Goal: Task Accomplishment & Management: Use online tool/utility

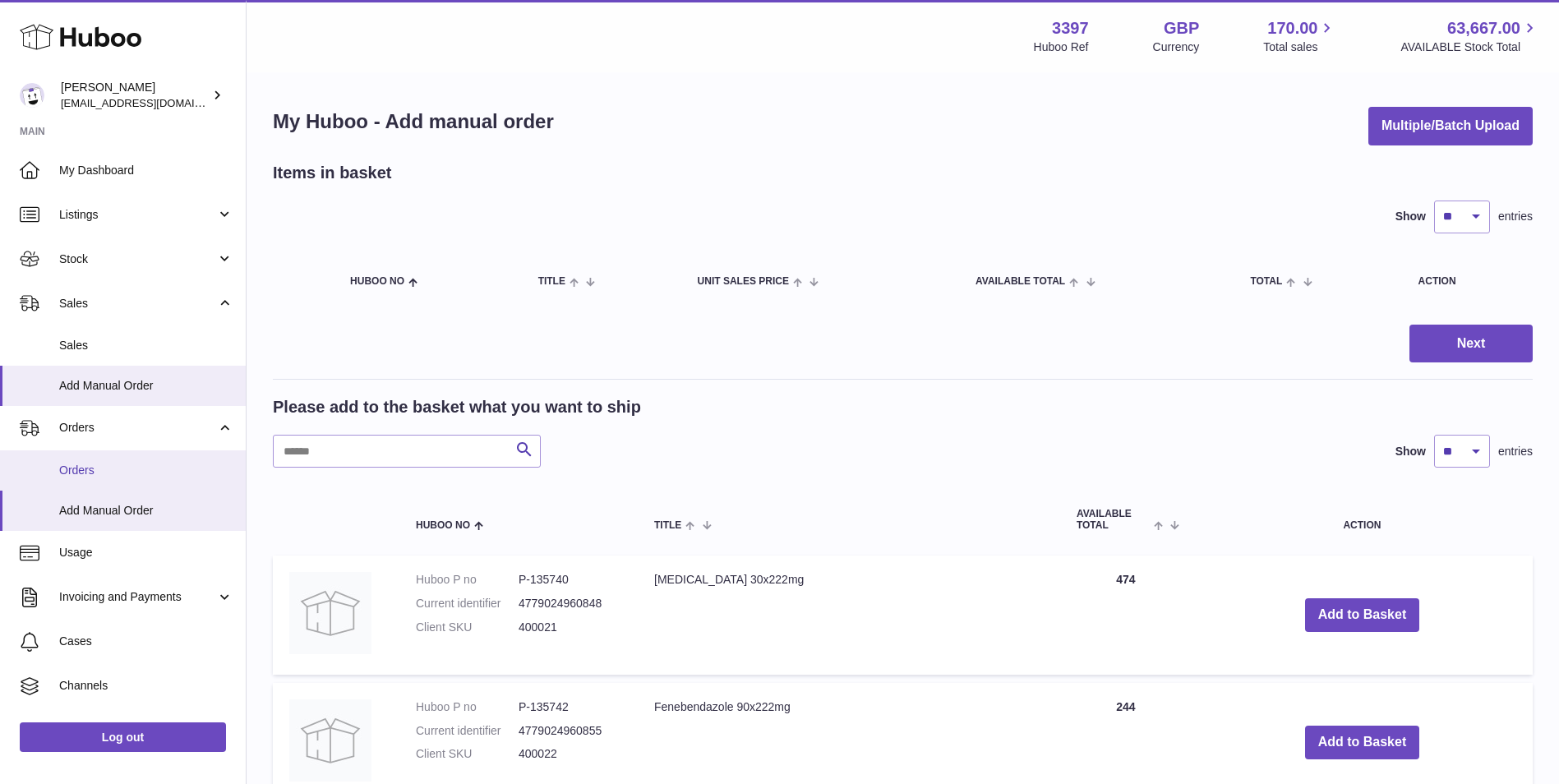
click at [62, 476] on span "Orders" at bounding box center [145, 470] width 174 height 16
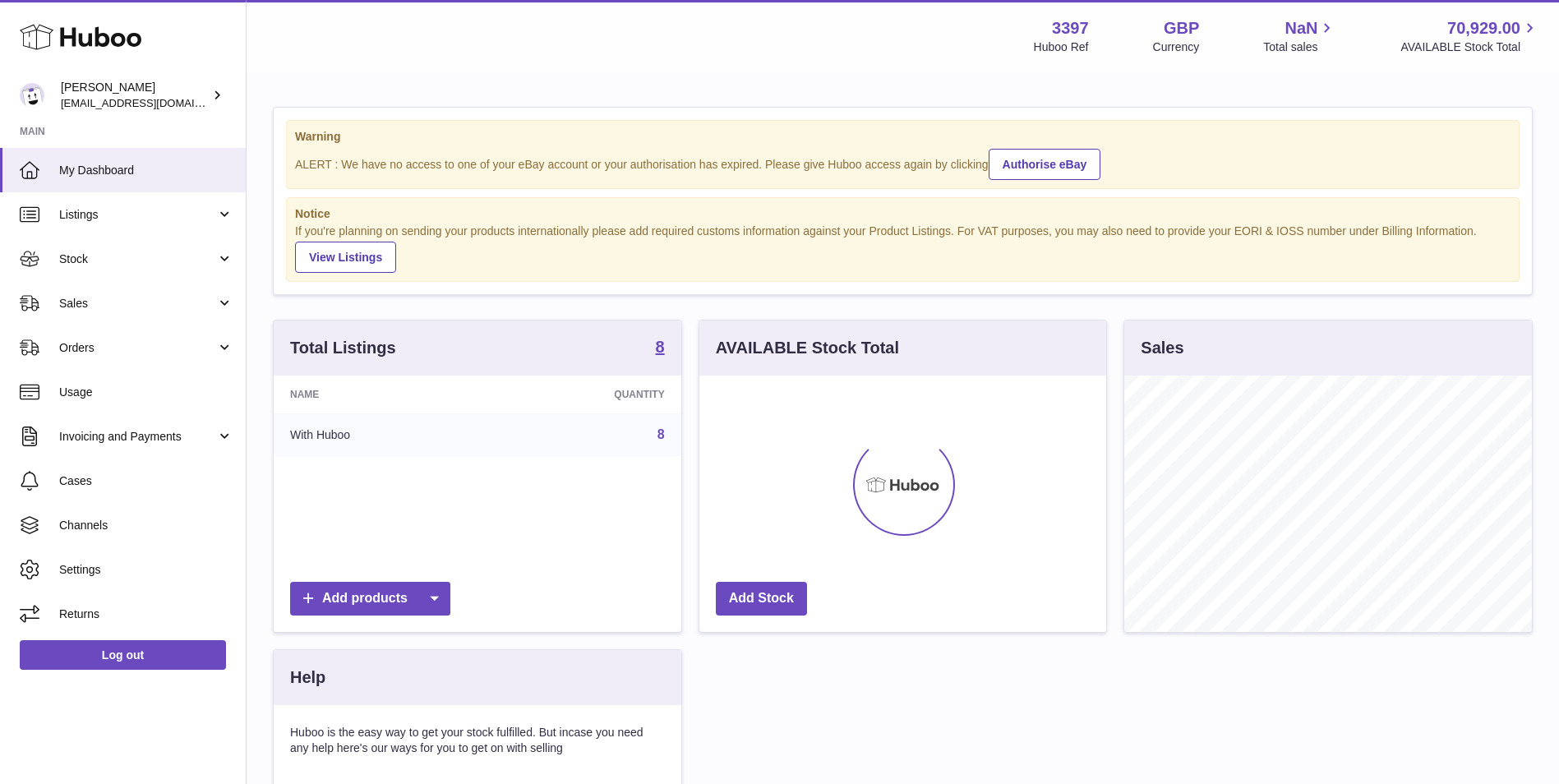
scroll to position [256, 407]
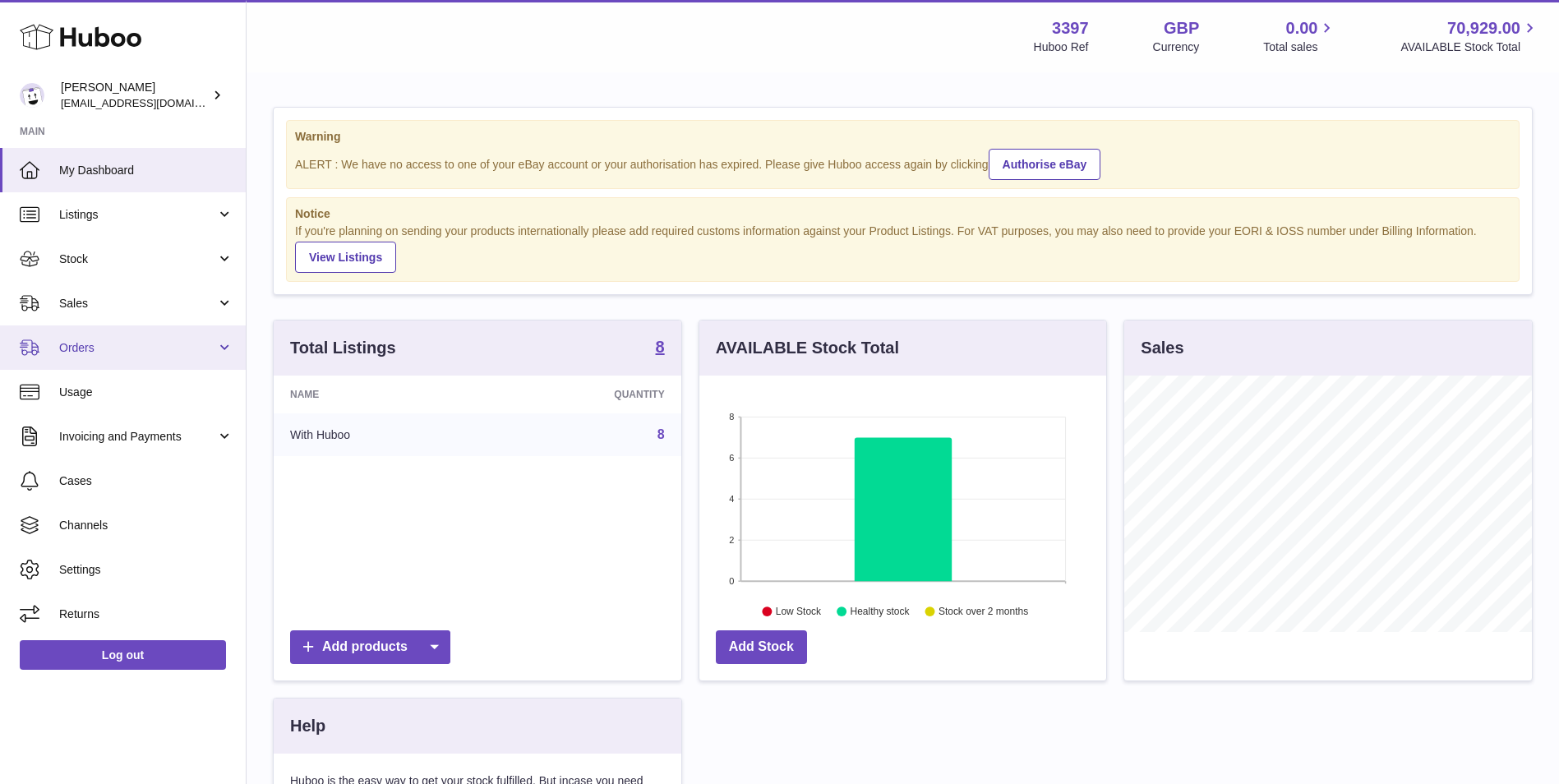
click at [90, 344] on span "Orders" at bounding box center [137, 348] width 157 height 16
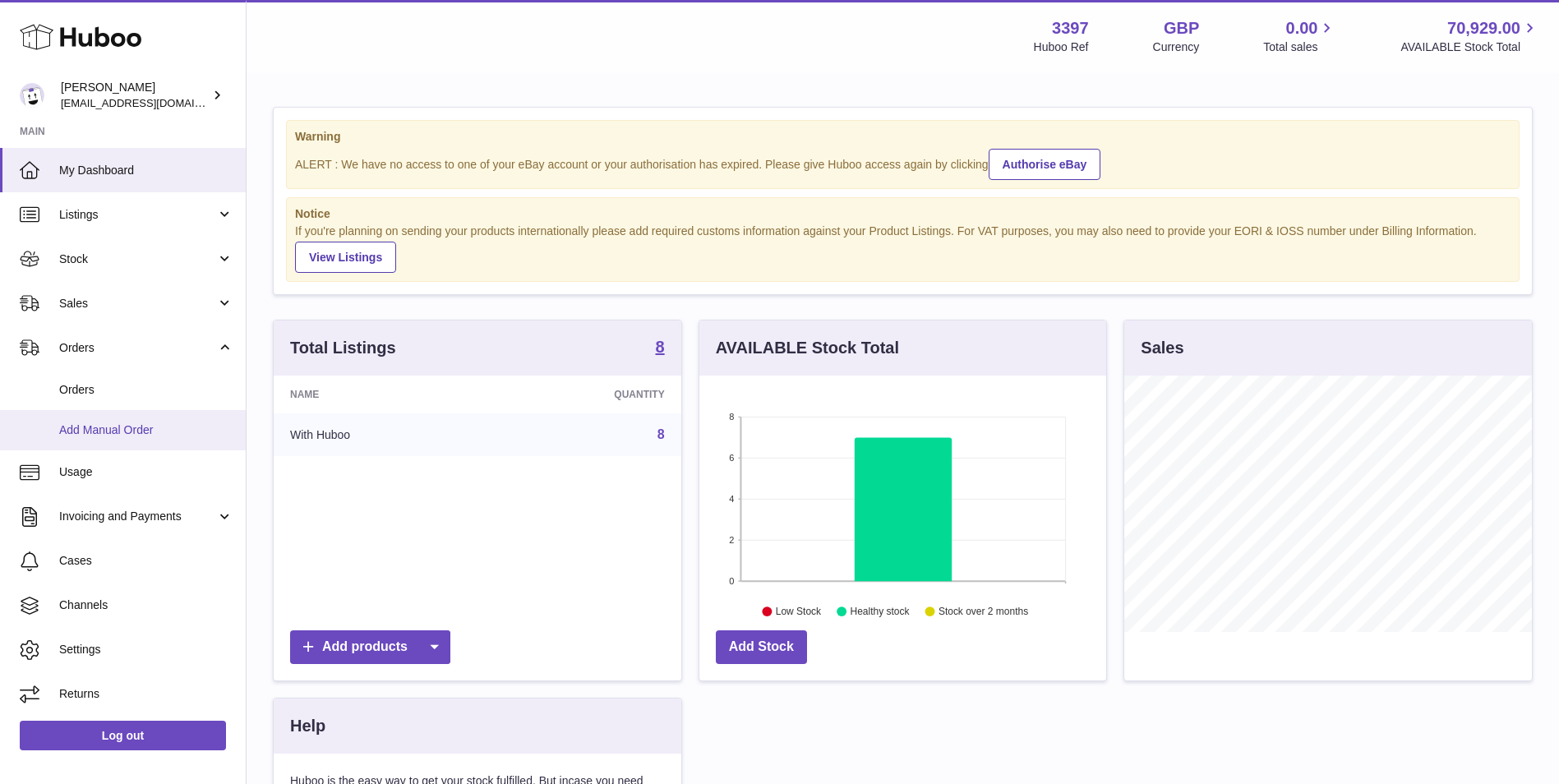
click at [81, 430] on span "Add Manual Order" at bounding box center [145, 430] width 174 height 16
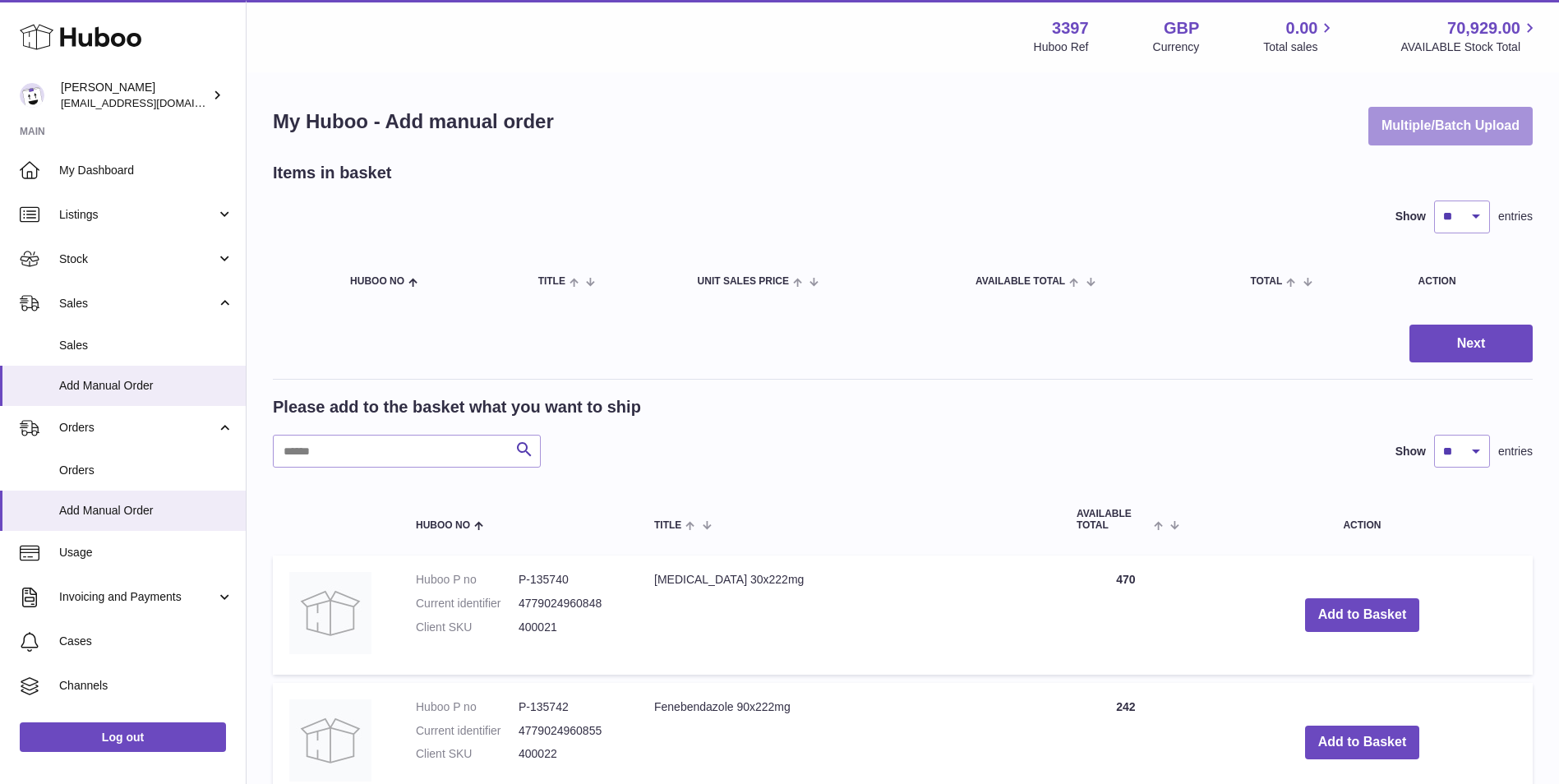
click at [1472, 128] on button "Multiple/Batch Upload" at bounding box center [1450, 126] width 164 height 38
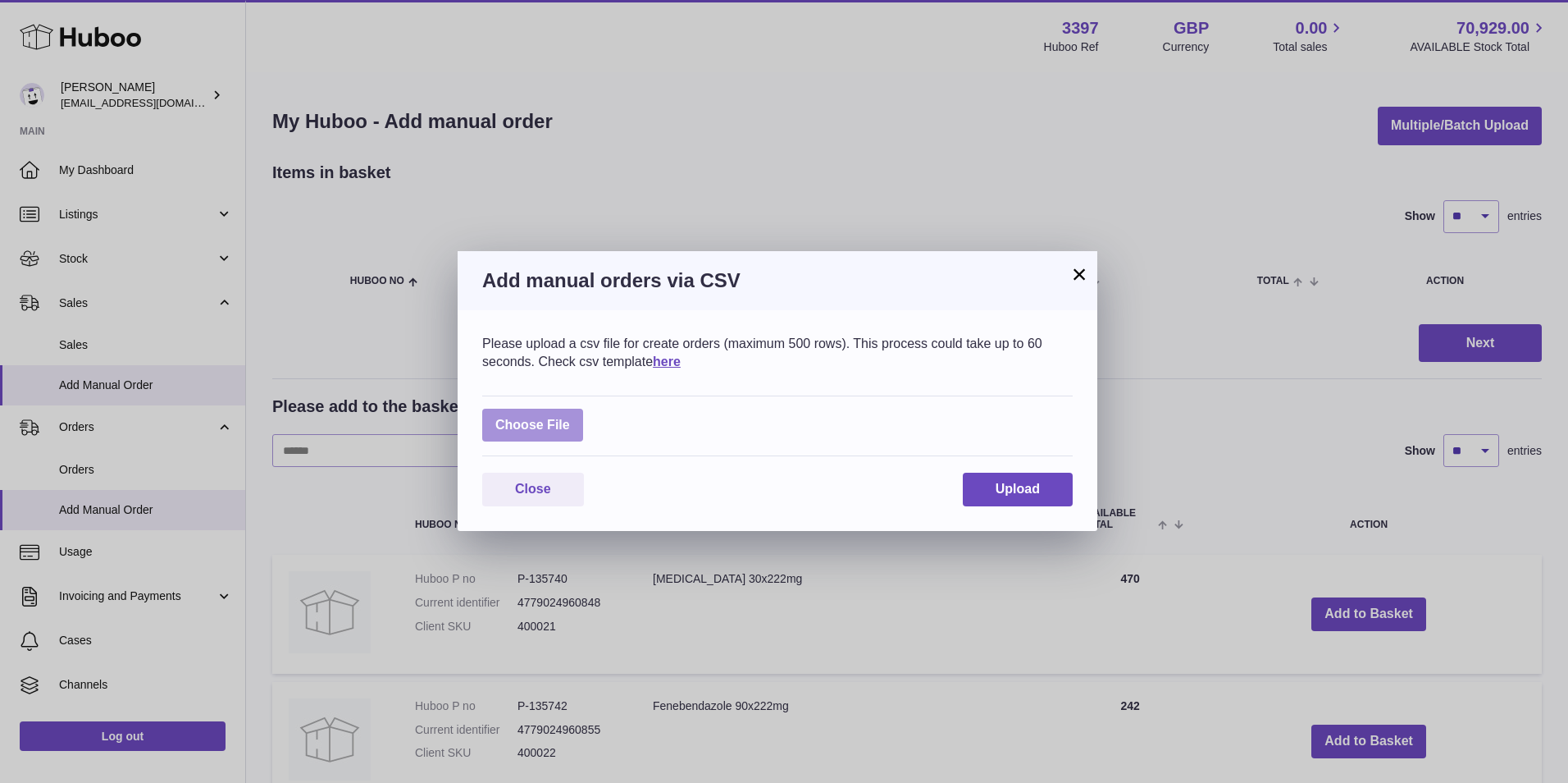
click at [530, 414] on label at bounding box center [532, 425] width 101 height 34
click at [570, 417] on input "file" at bounding box center [570, 417] width 1 height 1
type input "**********"
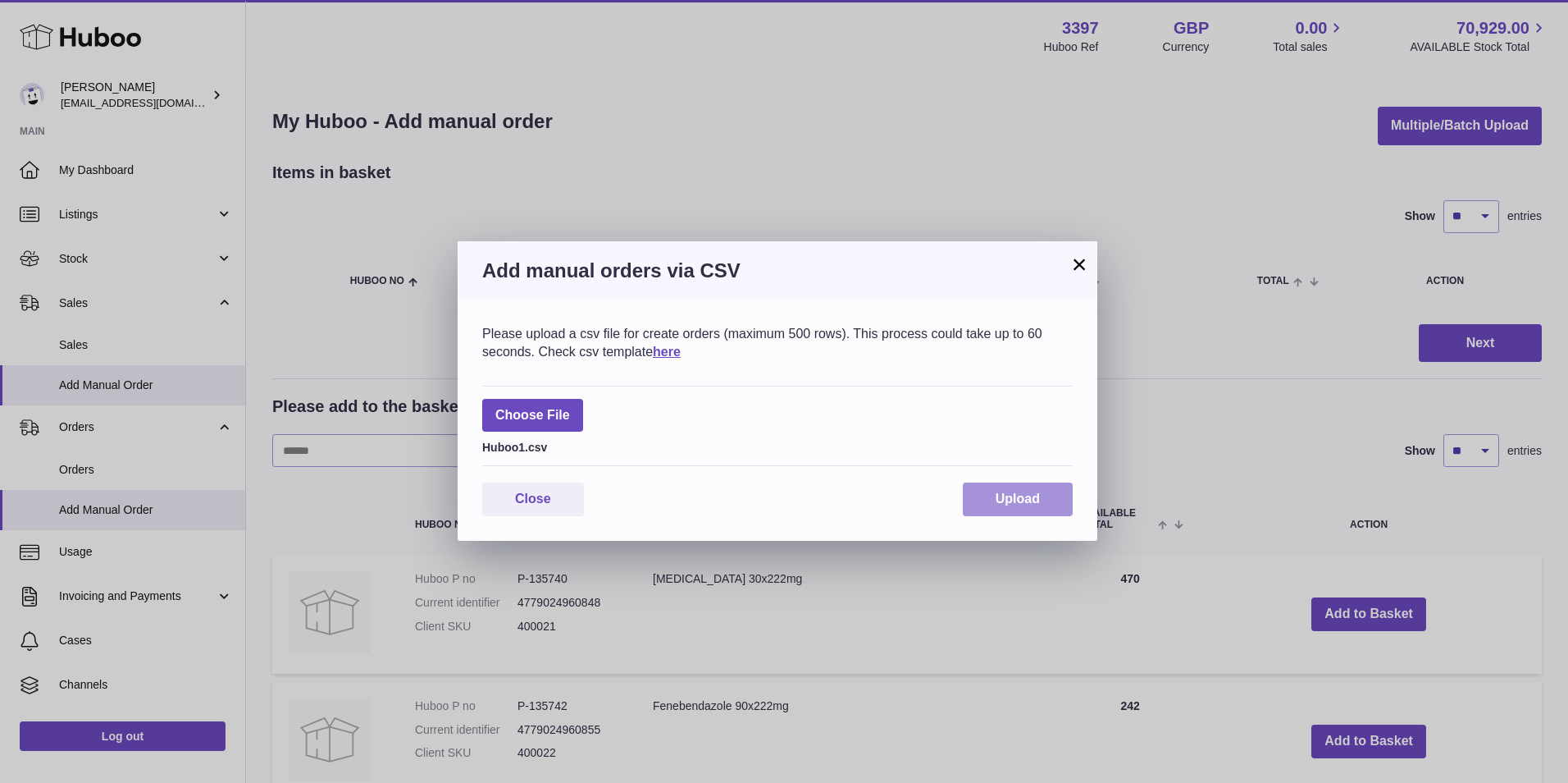
click at [1005, 506] on button "Upload" at bounding box center [1017, 499] width 110 height 34
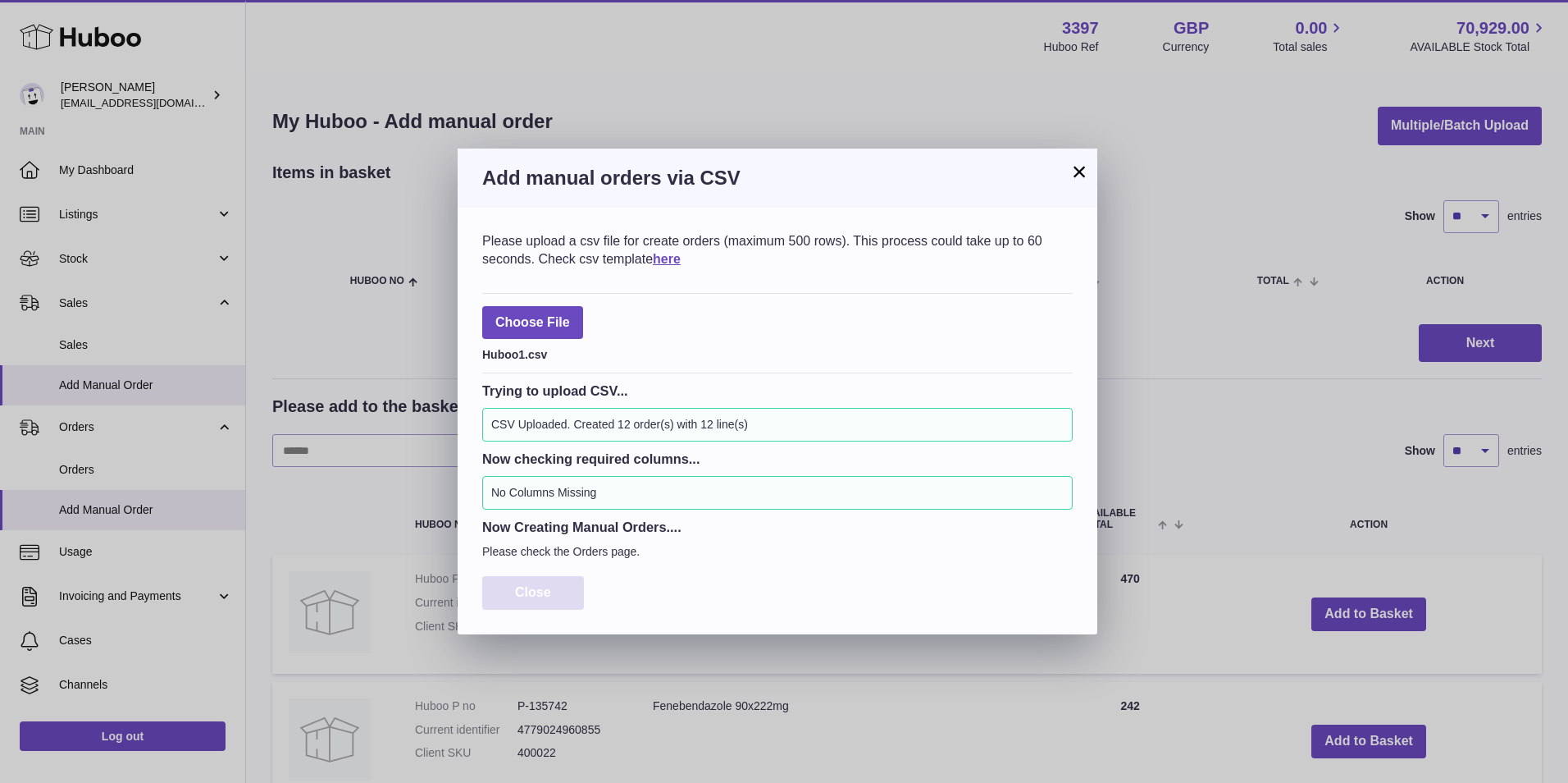
click at [529, 595] on span "Close" at bounding box center [532, 591] width 36 height 14
